Goal: Task Accomplishment & Management: Complete application form

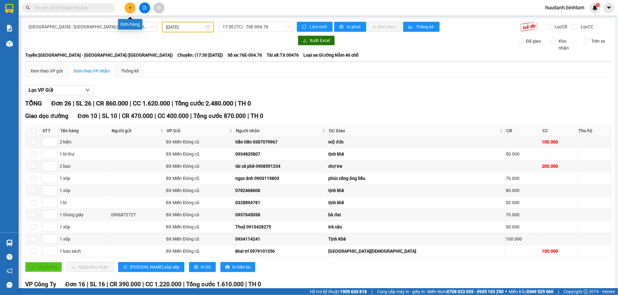
click at [131, 4] on button at bounding box center [130, 7] width 11 height 11
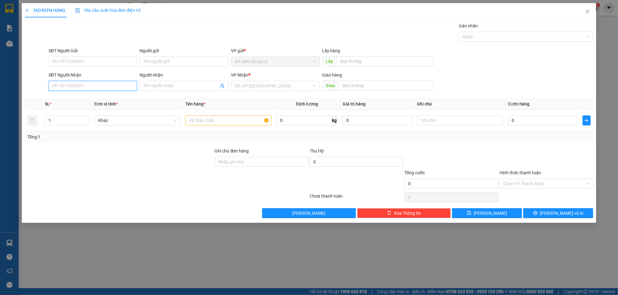
click at [68, 86] on input "SĐT Người Nhận" at bounding box center [93, 86] width 89 height 10
type input "0976681439"
click at [242, 85] on input "search" at bounding box center [273, 85] width 77 height 9
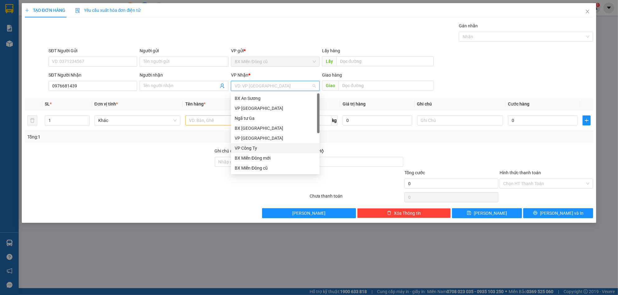
click at [249, 147] on div "VP Công Ty" at bounding box center [275, 148] width 81 height 7
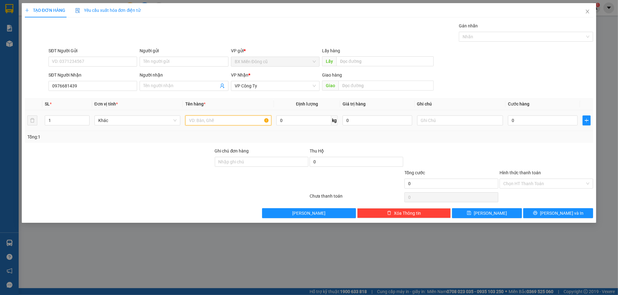
click at [227, 117] on input "text" at bounding box center [228, 120] width 86 height 10
paste input "ắng"
type input "1 bao trắng"
click at [522, 114] on div "0" at bounding box center [543, 120] width 70 height 12
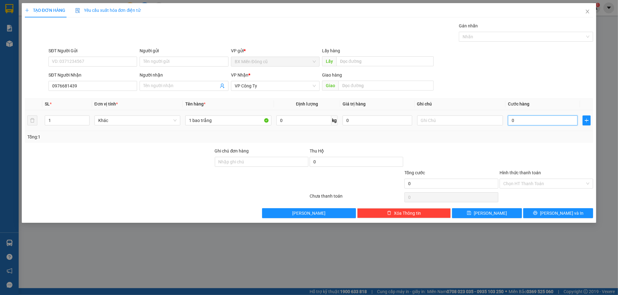
click at [524, 120] on input "0" at bounding box center [543, 120] width 70 height 10
type input "5"
type input "50"
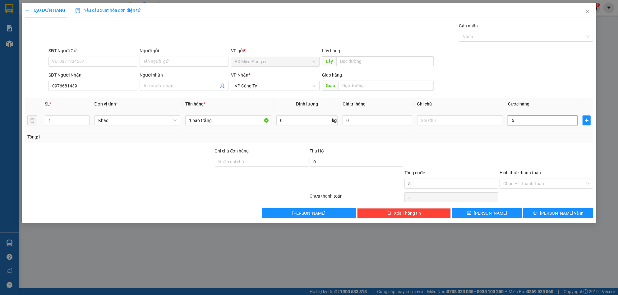
type input "50"
type input "500"
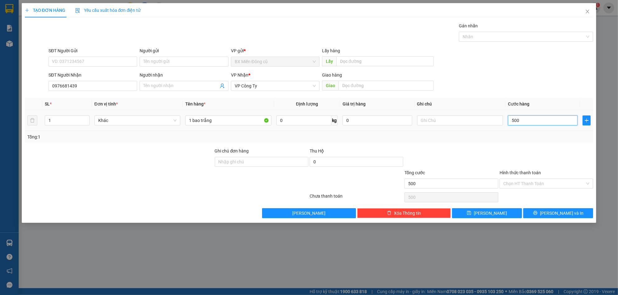
type input "5.000"
type input "50.000"
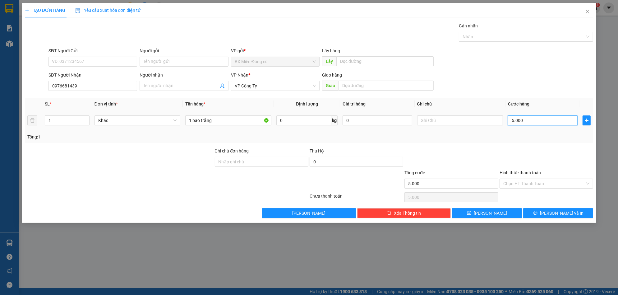
type input "50.000"
click at [533, 186] on input "Hình thức thanh toán" at bounding box center [545, 183] width 82 height 9
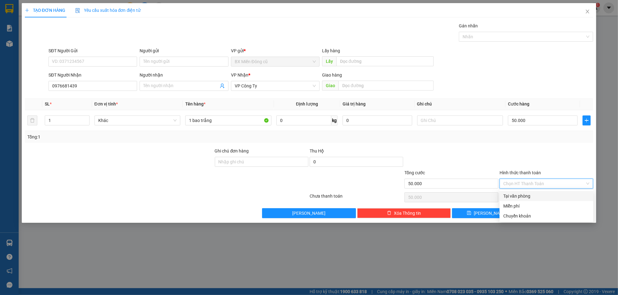
click at [528, 193] on div "Tại văn phòng" at bounding box center [547, 196] width 86 height 7
type input "0"
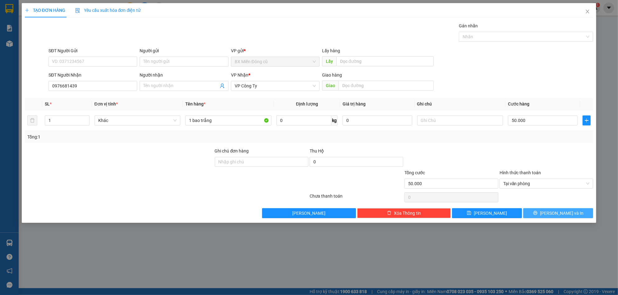
click at [553, 212] on span "[PERSON_NAME] và In" at bounding box center [562, 213] width 44 height 7
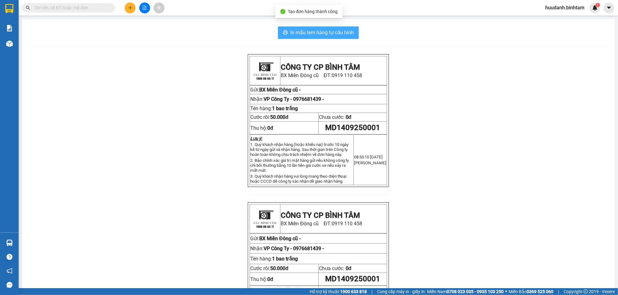
click at [344, 31] on span "In mẫu tem hàng tự cấu hình" at bounding box center [322, 33] width 63 height 8
